Goal: Transaction & Acquisition: Purchase product/service

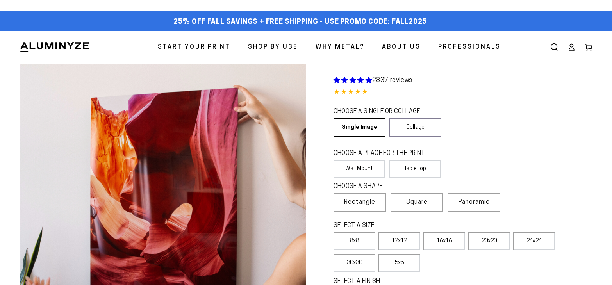
scroll to position [195, 0]
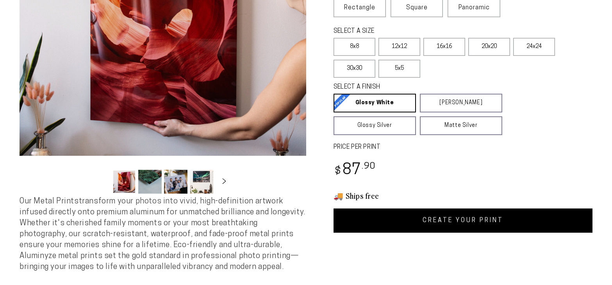
select select "**********"
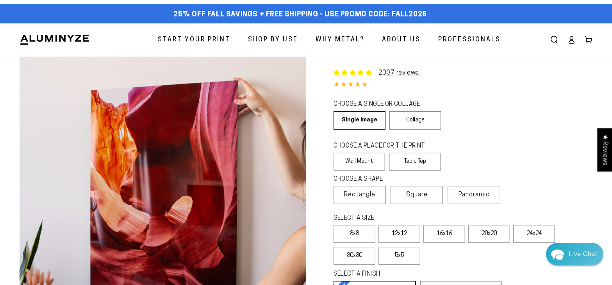
scroll to position [0, 0]
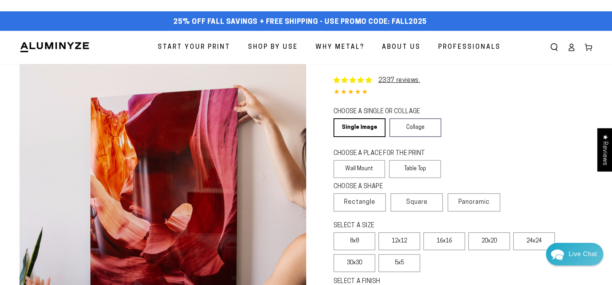
click at [195, 47] on span "Start Your Print" at bounding box center [194, 47] width 73 height 11
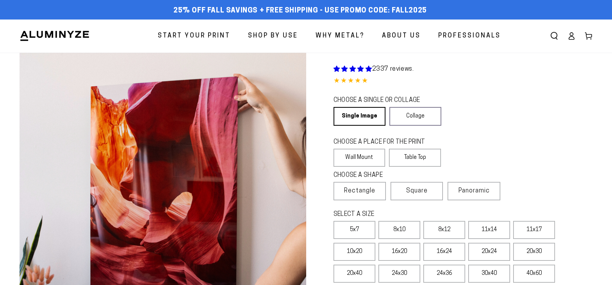
select select "**********"
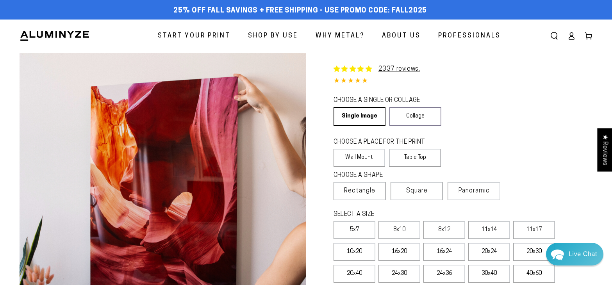
click at [405, 36] on span "About Us" at bounding box center [401, 35] width 39 height 11
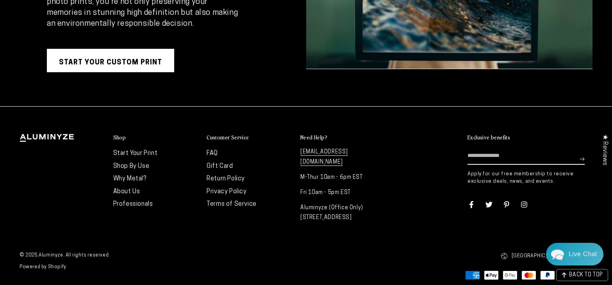
scroll to position [1569, 0]
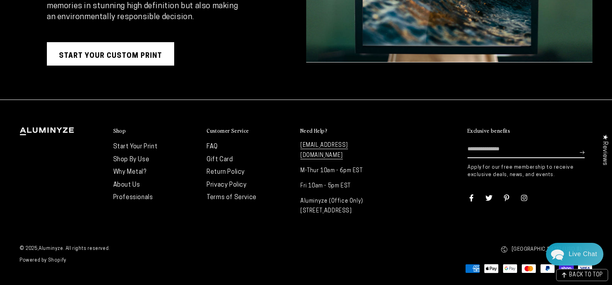
click at [226, 197] on link "Terms of Service" at bounding box center [232, 198] width 50 height 6
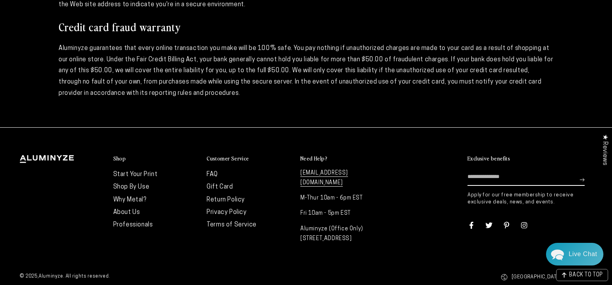
scroll to position [709, 0]
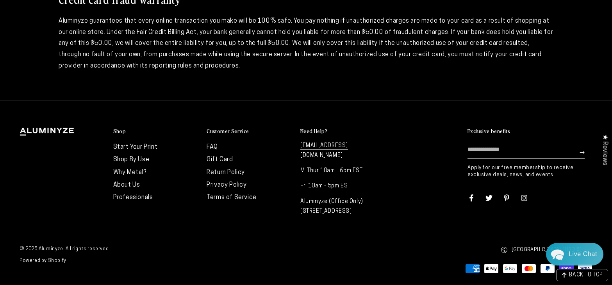
click at [218, 172] on link "Return Policy" at bounding box center [226, 173] width 38 height 6
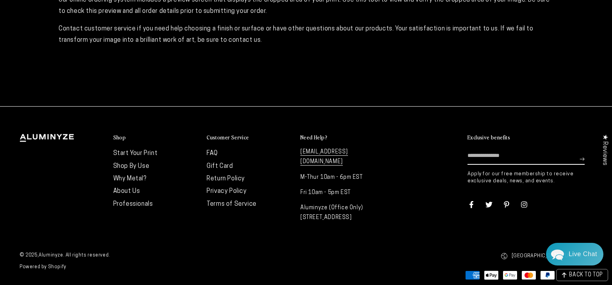
scroll to position [290, 0]
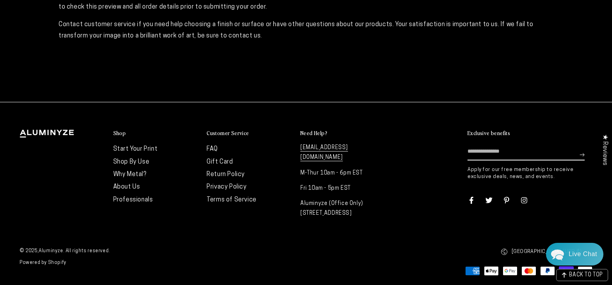
click at [213, 144] on li "FAQ" at bounding box center [250, 149] width 86 height 13
click at [213, 148] on link "FAQ" at bounding box center [212, 149] width 11 height 6
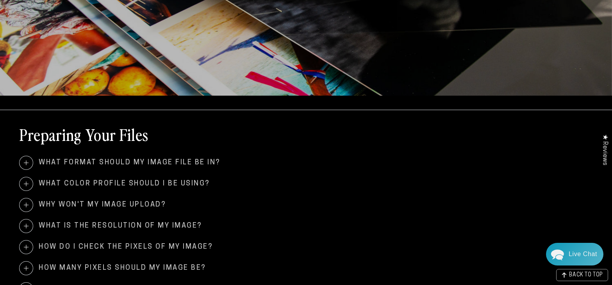
scroll to position [222, 0]
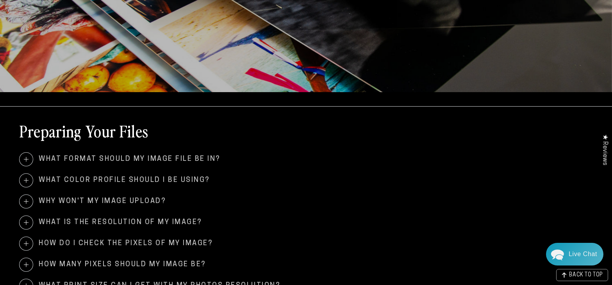
click at [23, 179] on span at bounding box center [26, 180] width 13 height 13
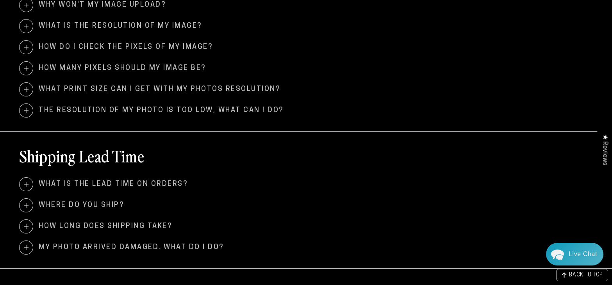
scroll to position [441, 0]
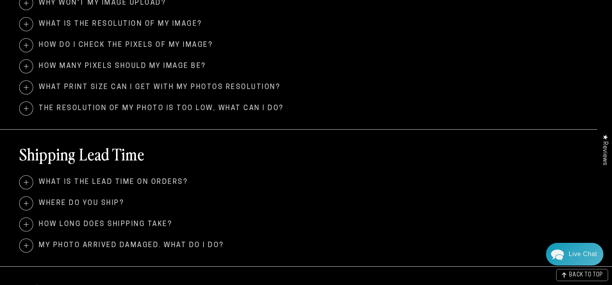
click at [131, 178] on span "What is the lead time on orders?" at bounding box center [306, 182] width 573 height 13
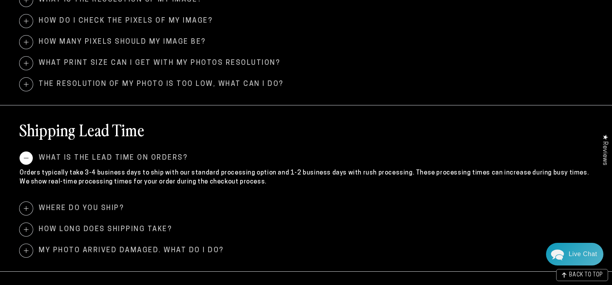
scroll to position [468, 0]
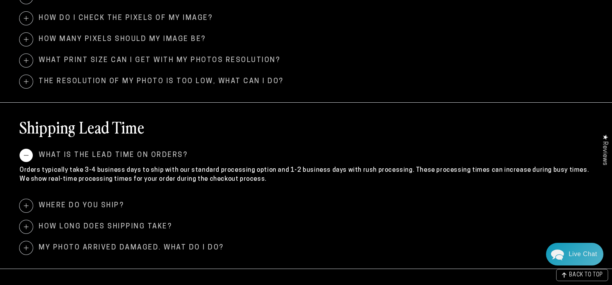
click at [92, 202] on span "Where do you ship?" at bounding box center [306, 205] width 573 height 13
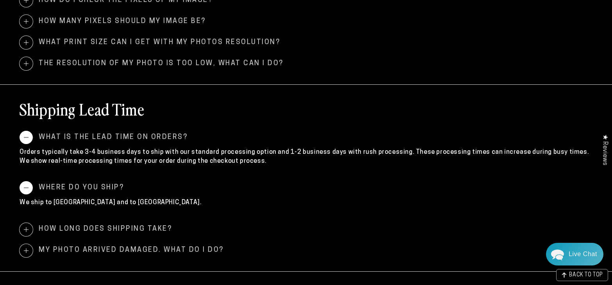
scroll to position [493, 0]
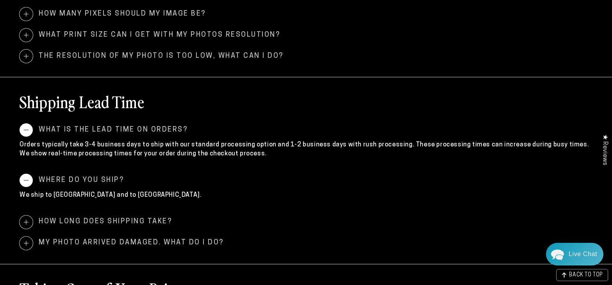
click at [130, 221] on span "How long does shipping take?" at bounding box center [306, 222] width 573 height 13
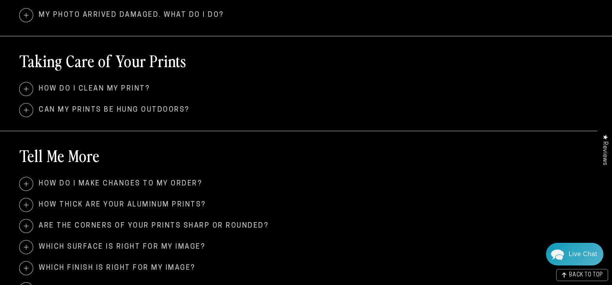
scroll to position [751, 0]
click at [175, 201] on span "How thick are your aluminum prints?" at bounding box center [306, 204] width 573 height 13
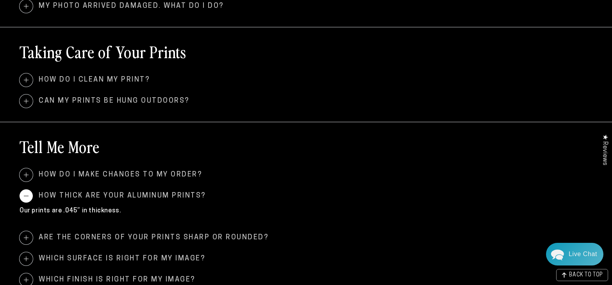
scroll to position [761, 0]
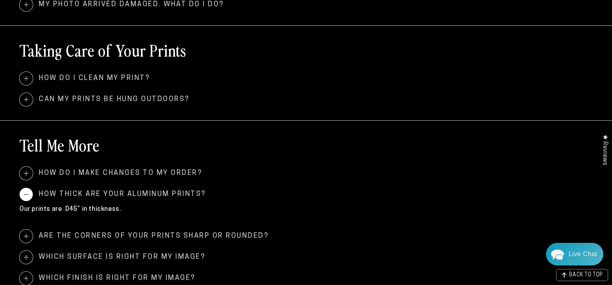
click at [220, 233] on span "Are the corners of your prints sharp or rounded?" at bounding box center [306, 236] width 573 height 13
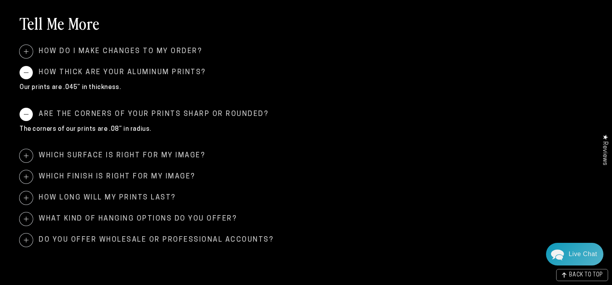
scroll to position [884, 0]
click at [201, 215] on span "What kind of hanging options do you offer?" at bounding box center [306, 218] width 573 height 13
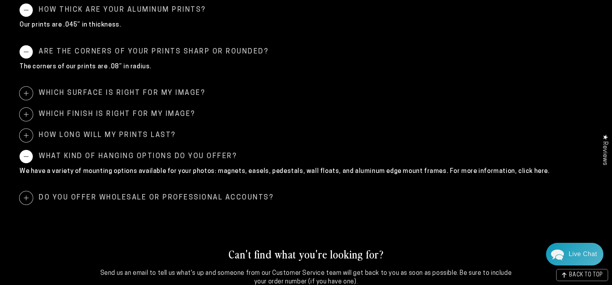
scroll to position [954, 0]
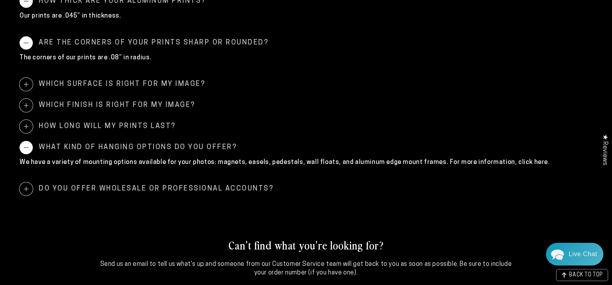
click at [166, 188] on span "Do you offer wholesale or professional accounts?" at bounding box center [306, 189] width 573 height 13
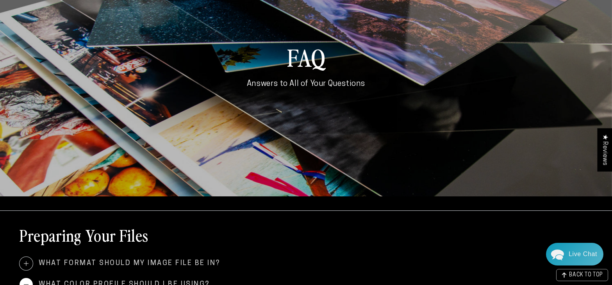
scroll to position [0, 0]
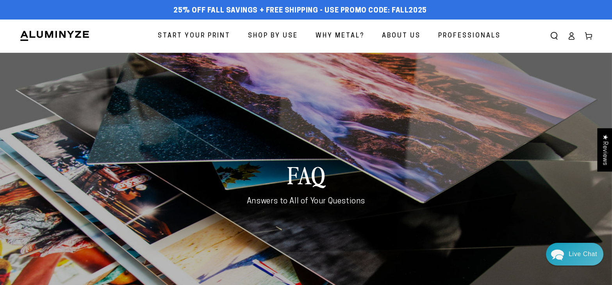
click at [204, 34] on span "Start Your Print" at bounding box center [194, 35] width 73 height 11
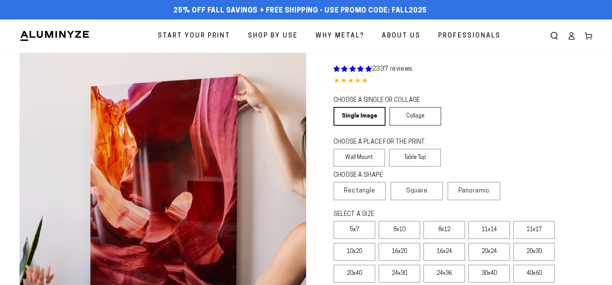
select select "**********"
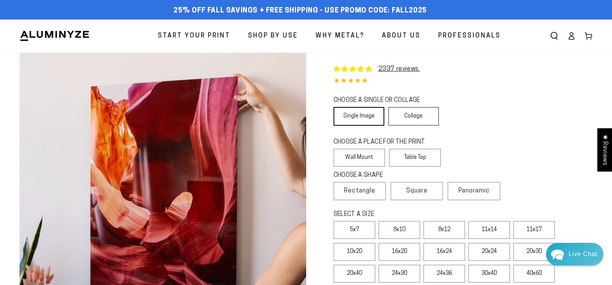
click at [355, 115] on link "Single Image" at bounding box center [359, 116] width 51 height 19
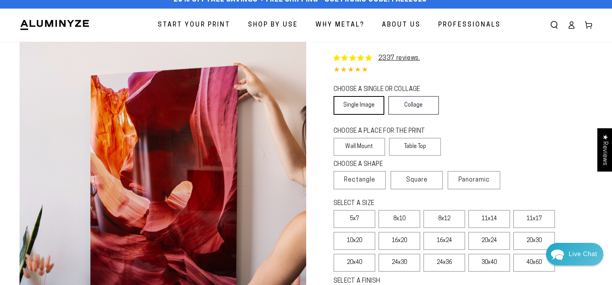
scroll to position [12, 0]
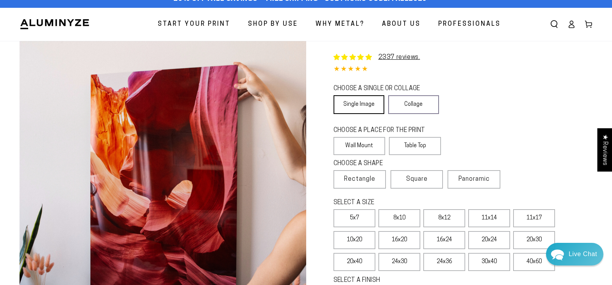
click at [358, 104] on link "Single Image" at bounding box center [359, 104] width 51 height 19
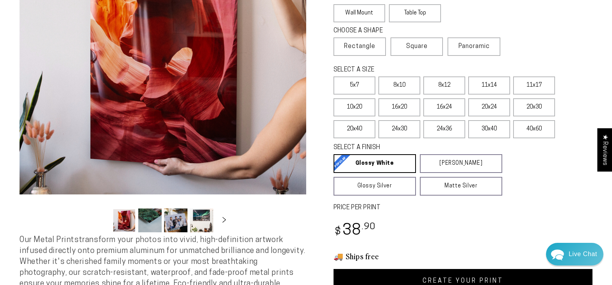
scroll to position [154, 0]
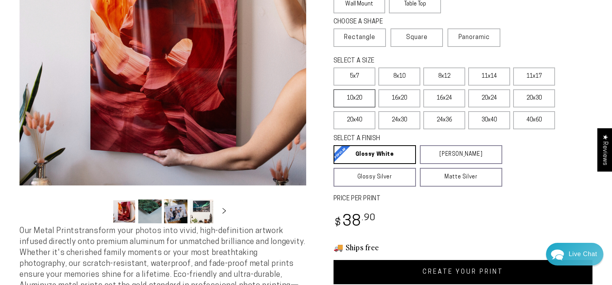
click at [354, 99] on label "10x20" at bounding box center [355, 99] width 42 height 18
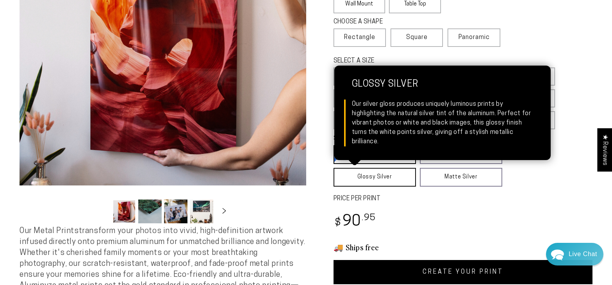
click at [378, 174] on link "Glossy Silver Glossy Silver Our silver gloss produces uniquely luminous prints …" at bounding box center [375, 177] width 82 height 19
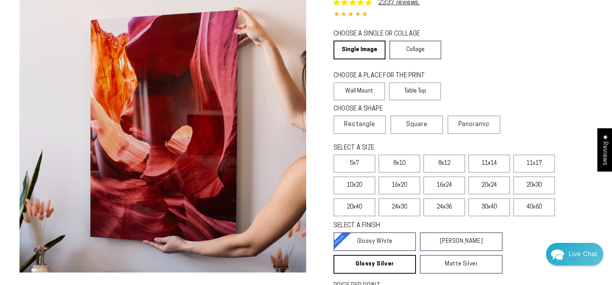
scroll to position [66, 0]
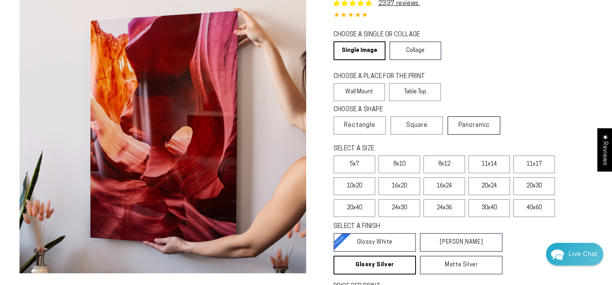
click at [474, 125] on span "Panoramic" at bounding box center [474, 125] width 31 height 6
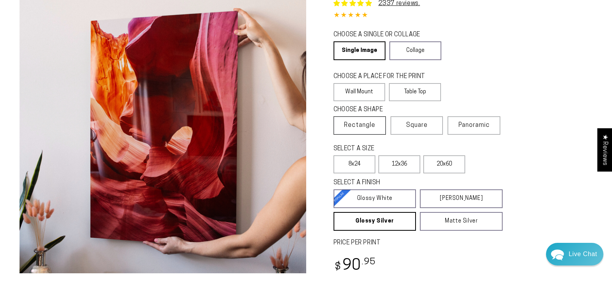
click at [360, 124] on span "Rectangle" at bounding box center [359, 125] width 31 height 9
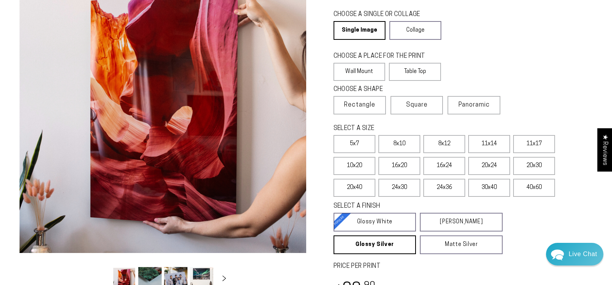
scroll to position [83, 0]
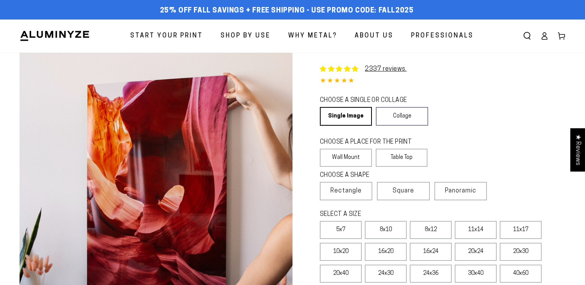
select select "**********"
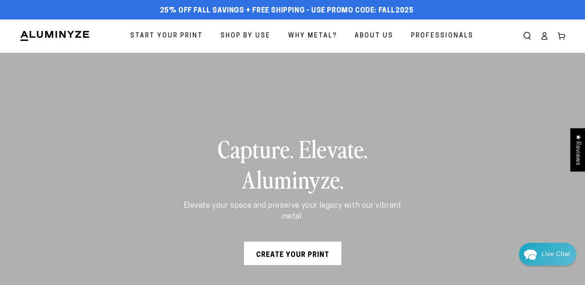
click at [161, 33] on span "Start Your Print" at bounding box center [166, 35] width 73 height 11
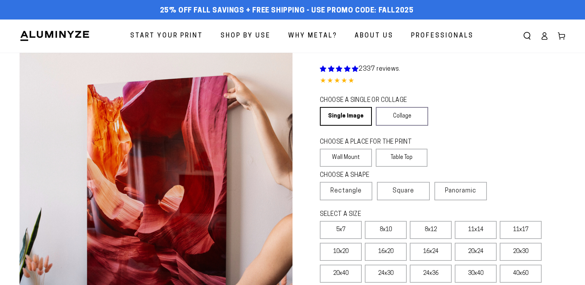
select select "**********"
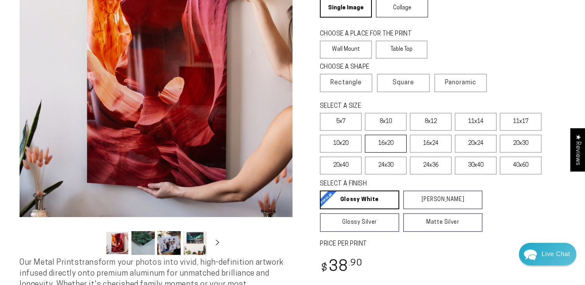
scroll to position [116, 0]
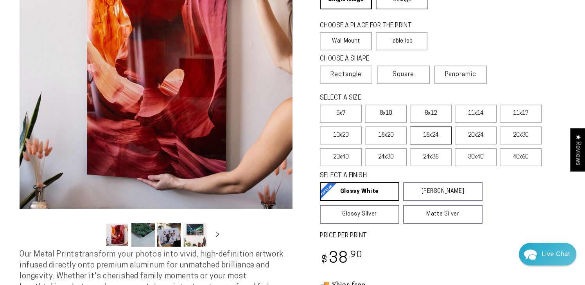
click at [434, 138] on label "16x24" at bounding box center [431, 136] width 42 height 18
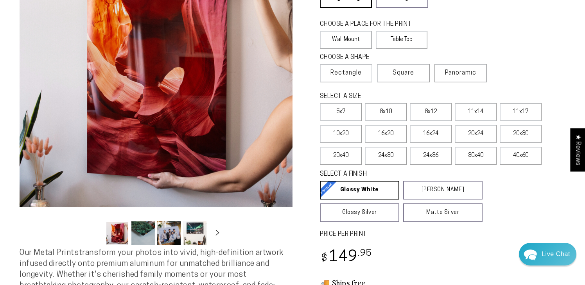
scroll to position [120, 0]
